Goal: Navigation & Orientation: Find specific page/section

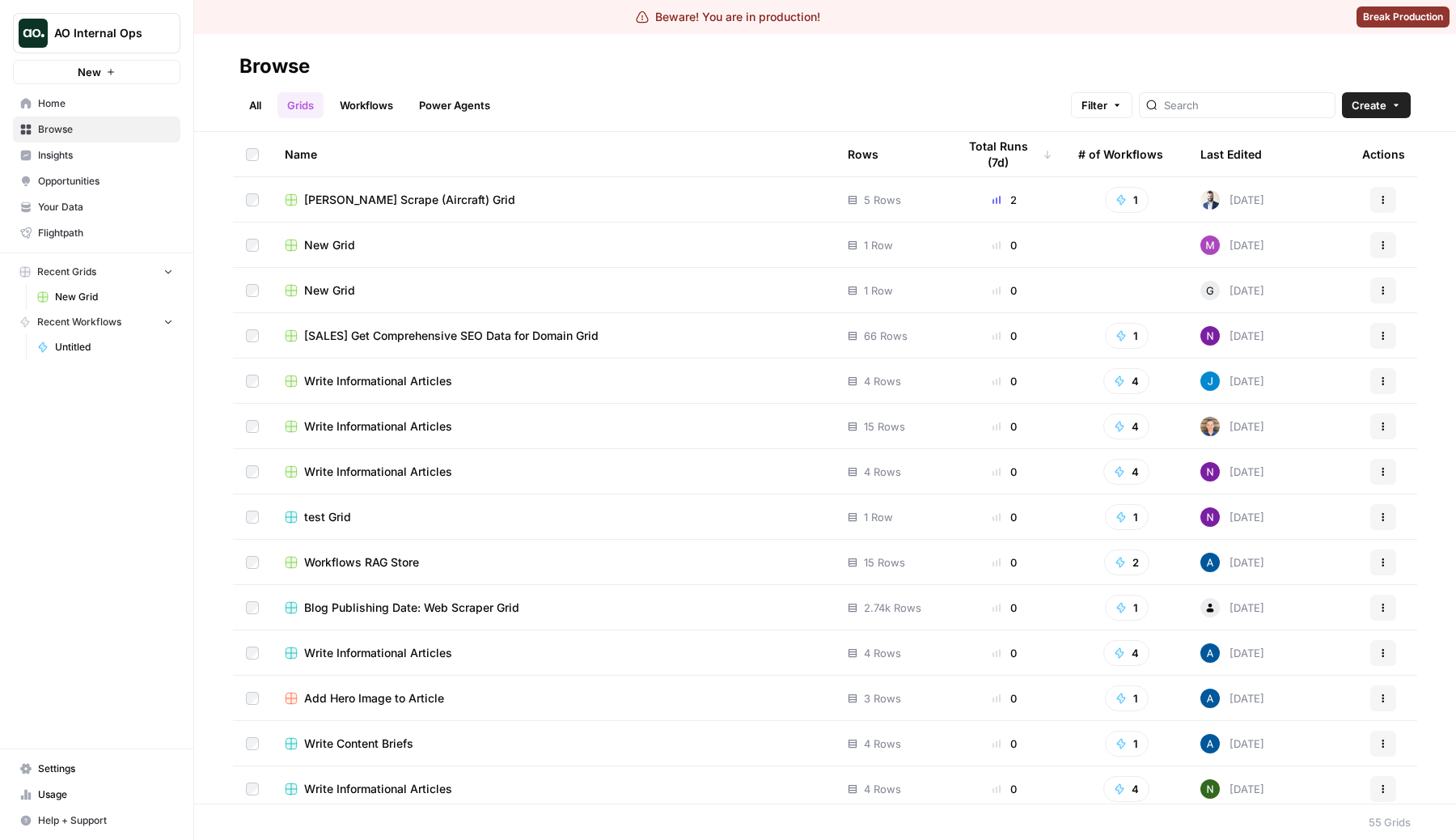
click at [365, 115] on link "Workflows" at bounding box center [366, 105] width 73 height 26
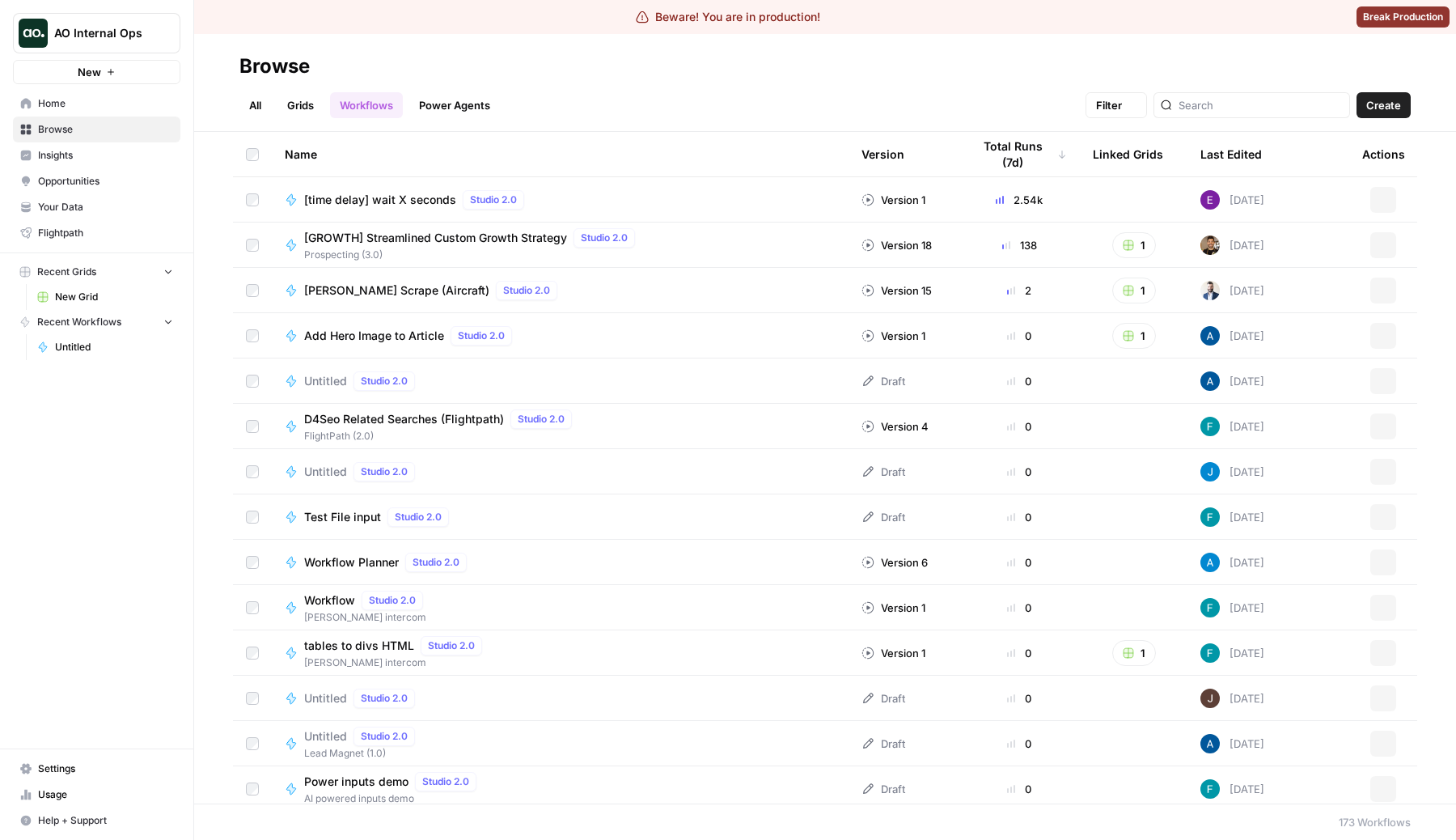
click at [308, 104] on link "Grids" at bounding box center [301, 105] width 46 height 26
